Goal: Obtain resource: Download file/media

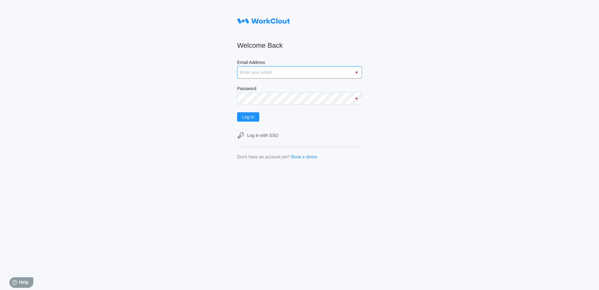
click at [248, 73] on input "Email Address" at bounding box center [299, 72] width 125 height 12
type input "[EMAIL_ADDRESS][DOMAIN_NAME]"
click at [237, 112] on button "Log In" at bounding box center [248, 116] width 22 height 9
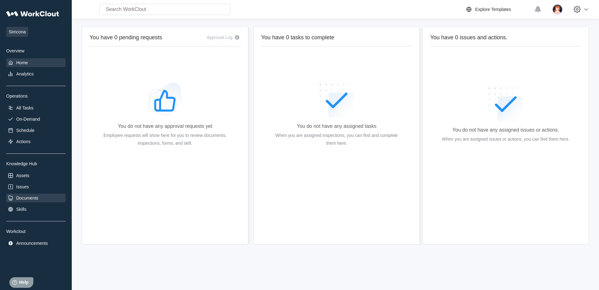
click at [29, 202] on div "Documents" at bounding box center [35, 198] width 59 height 9
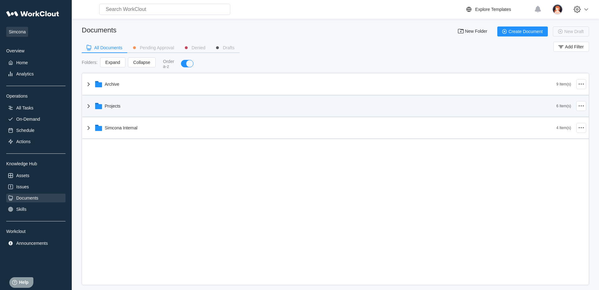
click at [91, 108] on icon at bounding box center [88, 105] width 7 height 7
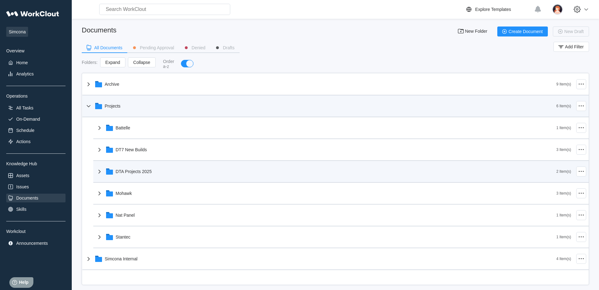
click at [124, 169] on div "DTA Projects 2025" at bounding box center [326, 172] width 461 height 16
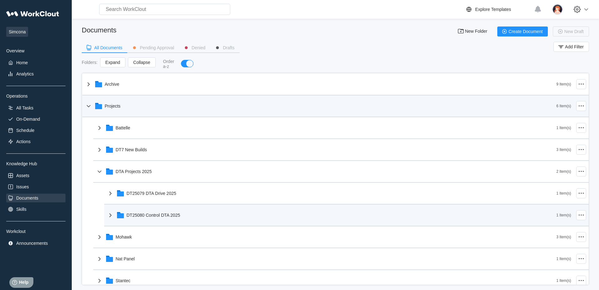
click at [150, 214] on div "DT25080 Control DTA 2025" at bounding box center [154, 215] width 54 height 5
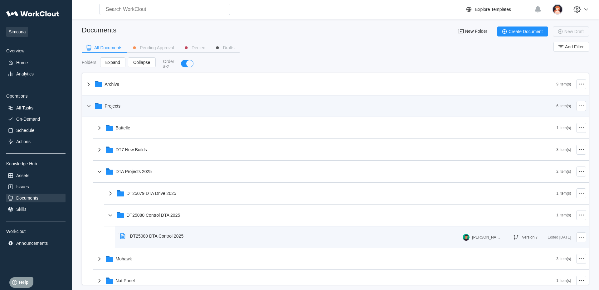
click at [173, 234] on div "DT25080 DTA Control 2025" at bounding box center [157, 236] width 54 height 5
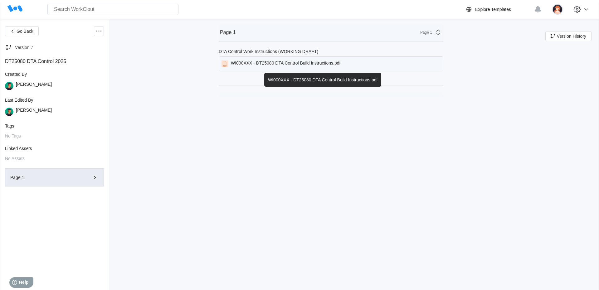
click at [304, 65] on div "WI000XXX - DT25080 DTA Control Build Instructions.pdf" at bounding box center [286, 64] width 110 height 7
